Goal: Information Seeking & Learning: Learn about a topic

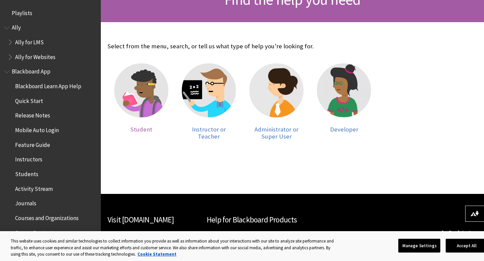
click at [143, 129] on span "Student" at bounding box center [141, 130] width 22 height 8
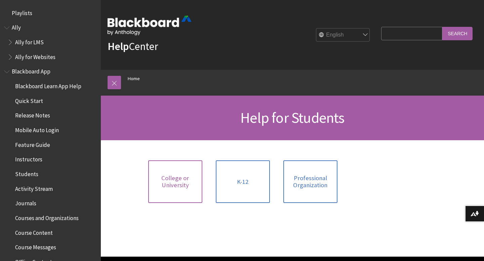
click at [191, 202] on link "College or University" at bounding box center [175, 182] width 54 height 43
click at [190, 192] on link "College or University" at bounding box center [175, 182] width 54 height 43
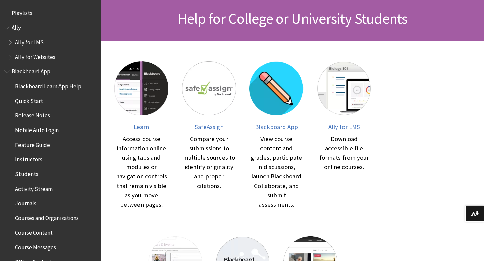
scroll to position [110, 0]
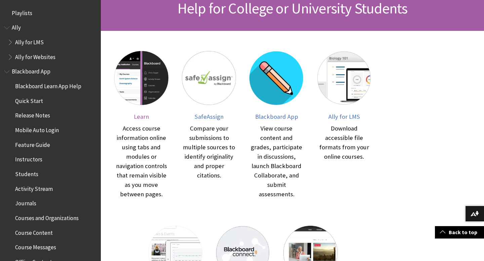
click at [143, 115] on span "Learn" at bounding box center [141, 117] width 15 height 8
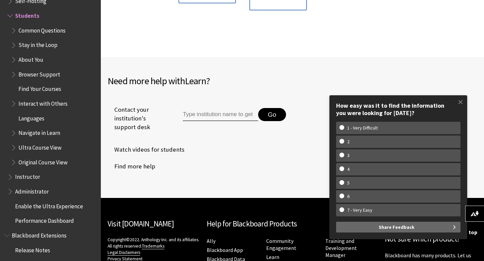
scroll to position [903, 0]
